Goal: Information Seeking & Learning: Learn about a topic

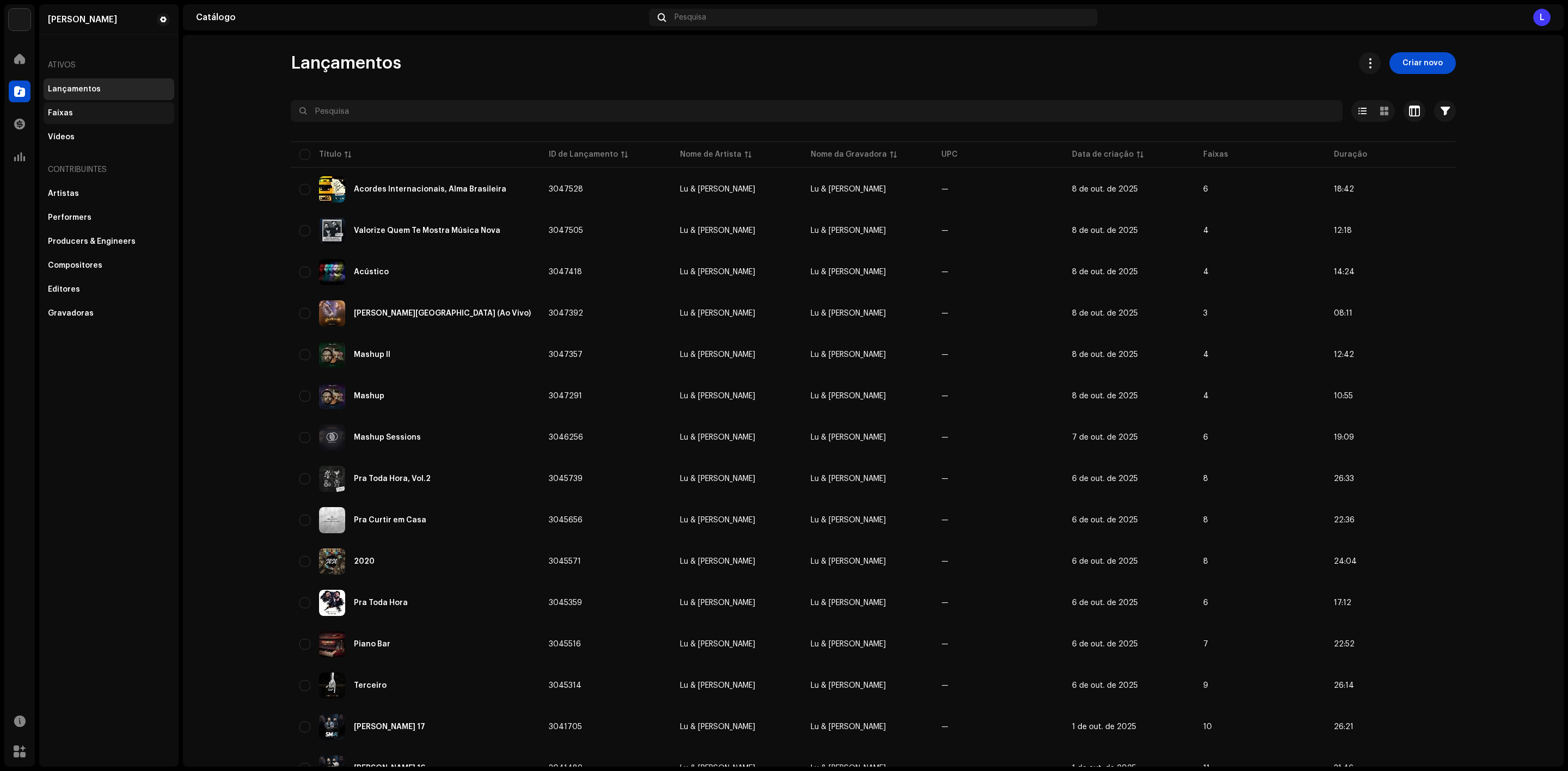
click at [96, 111] on div "Faixas" at bounding box center [109, 113] width 122 height 9
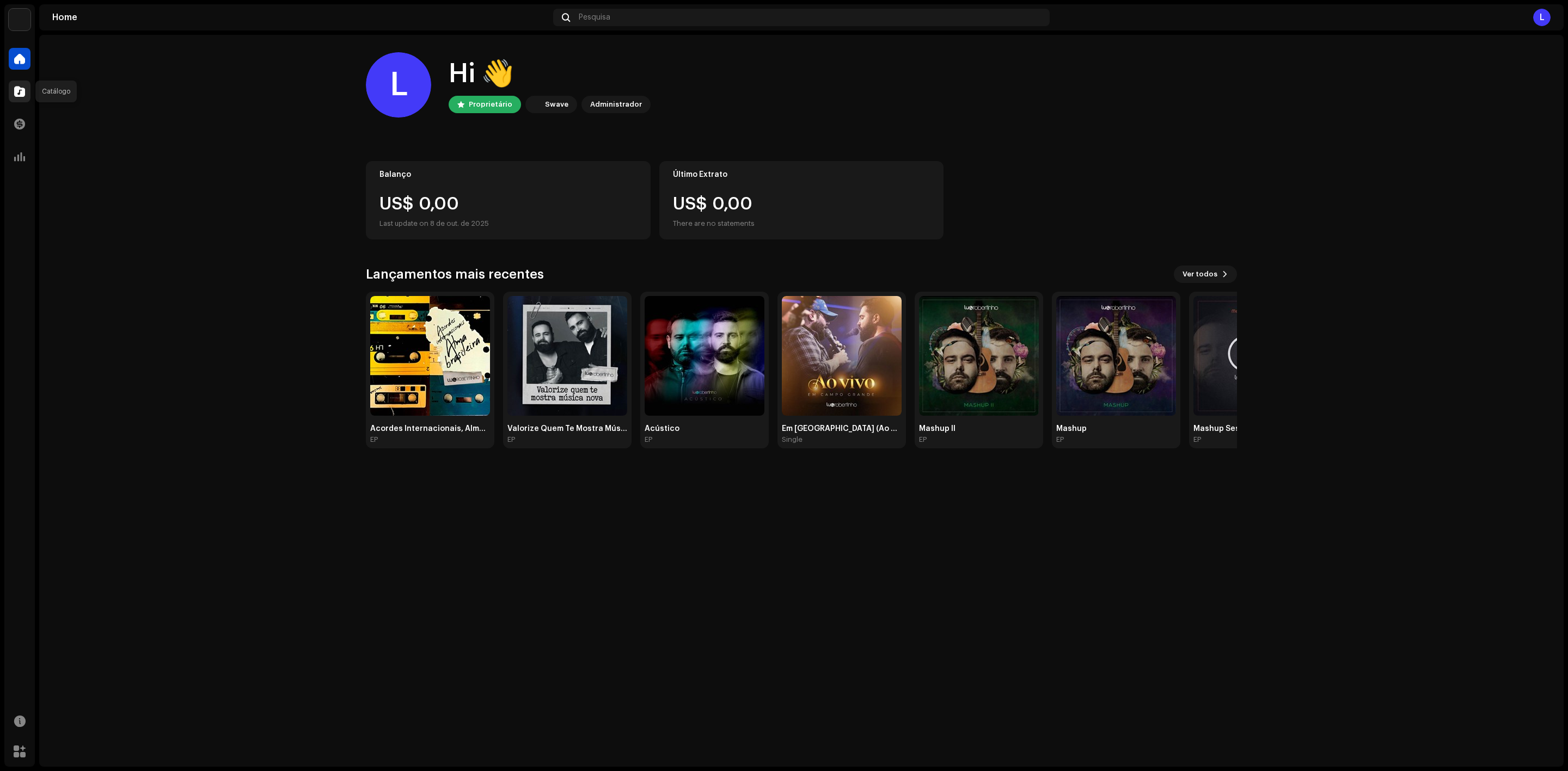
click at [16, 88] on span at bounding box center [19, 91] width 11 height 9
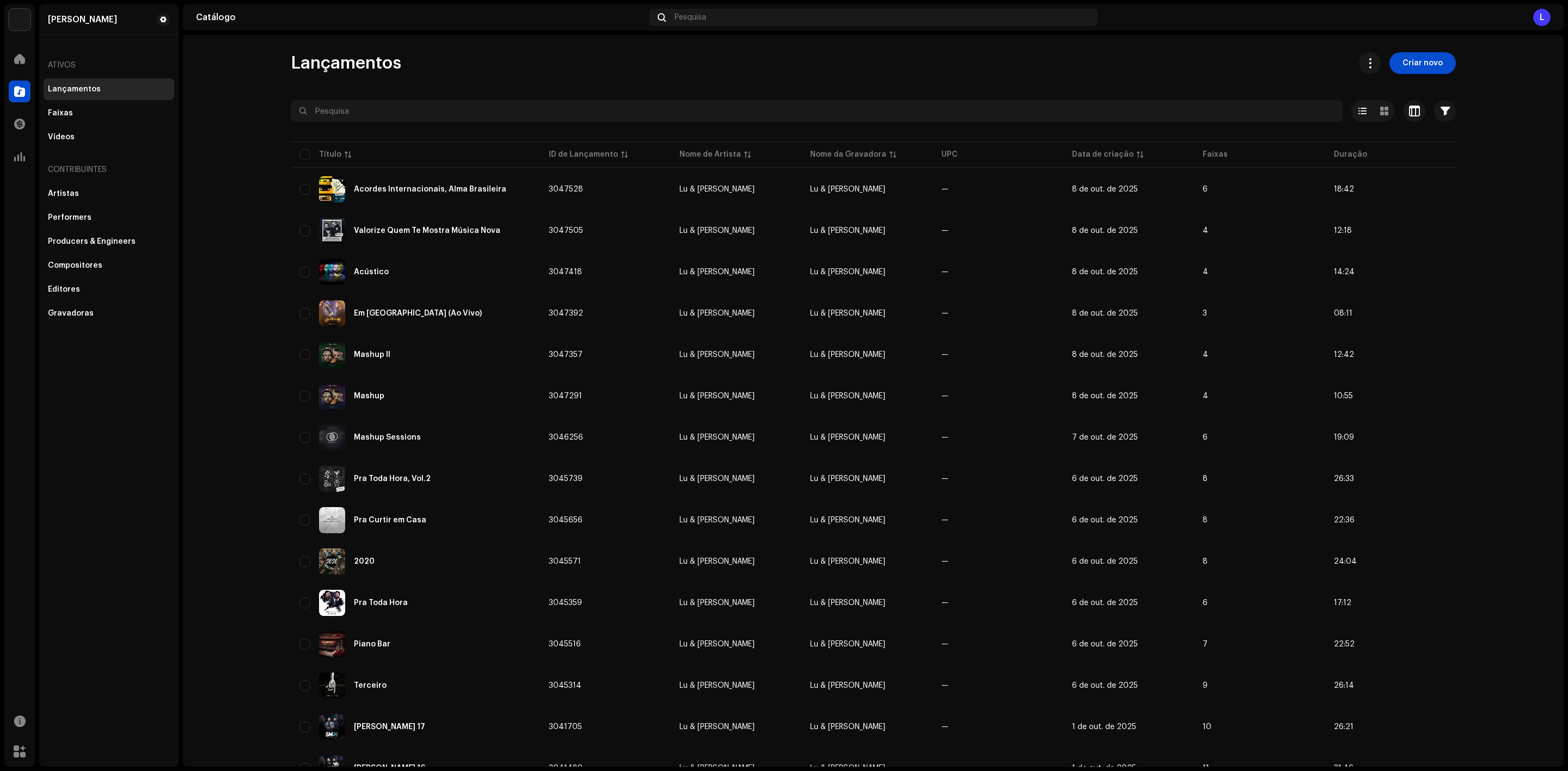
click at [1511, 333] on catalog-releases-list "Lançamentos Criar novo Selecionado 0 Opções Filtros Status de distribuição Nunc…" at bounding box center [873, 621] width 1381 height 1137
